Goal: Information Seeking & Learning: Check status

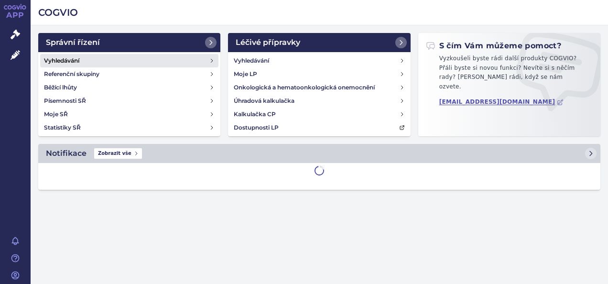
click at [59, 58] on h4 "Vyhledávání" at bounding box center [61, 61] width 35 height 10
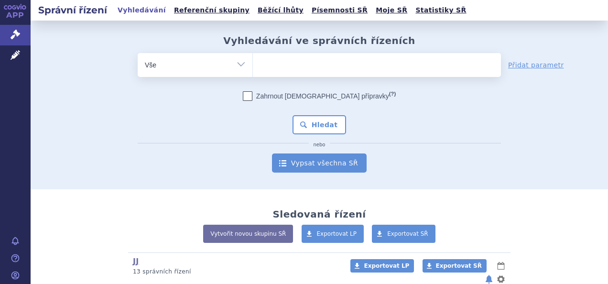
click at [286, 158] on link "Vypsat všechna SŘ" at bounding box center [319, 162] width 95 height 19
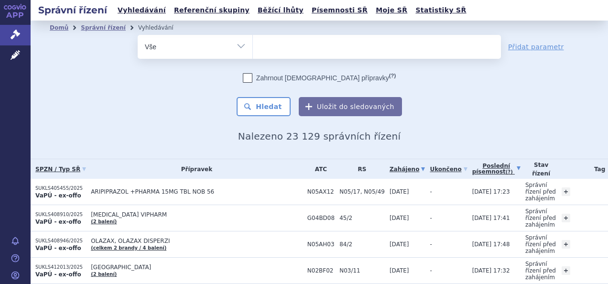
click at [472, 167] on link "Poslední písemnost (?)" at bounding box center [496, 169] width 48 height 20
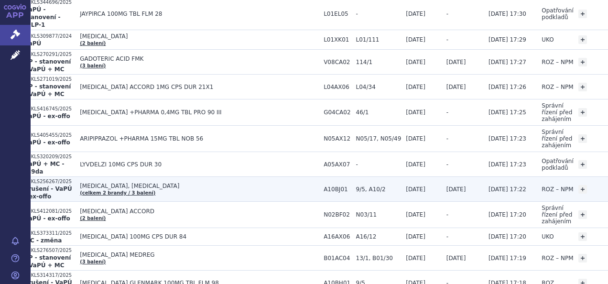
scroll to position [577, 11]
click at [325, 245] on td "B01AC04" at bounding box center [334, 257] width 32 height 25
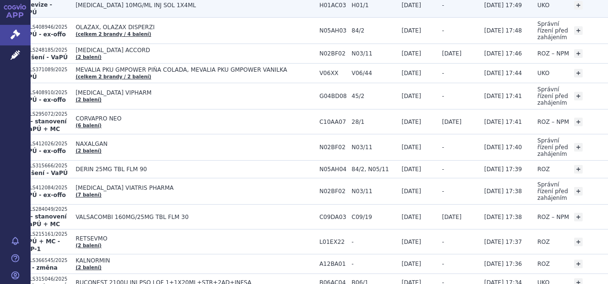
scroll to position [205, 15]
